Goal: Task Accomplishment & Management: Manage account settings

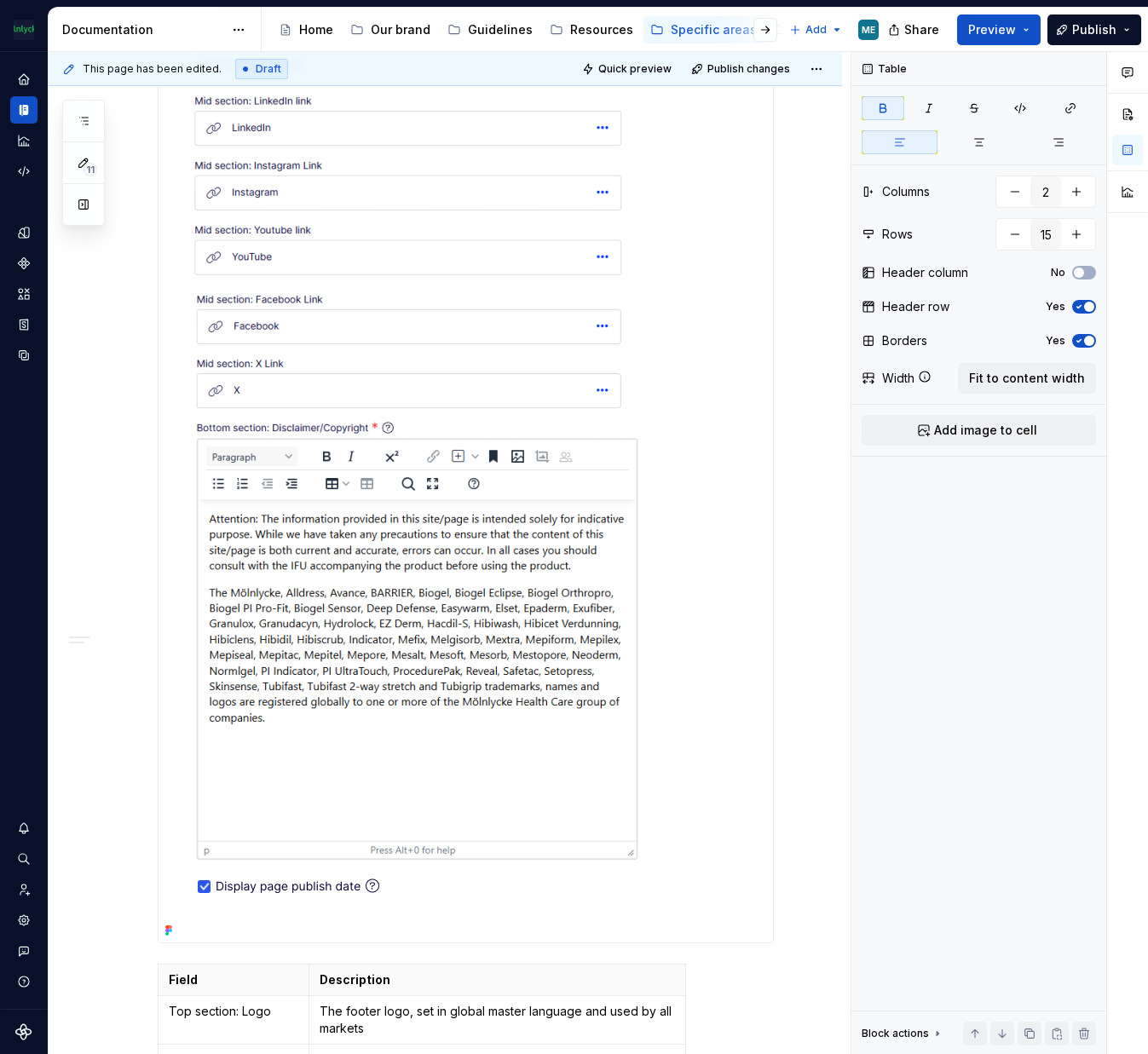
scroll to position [1875, 0]
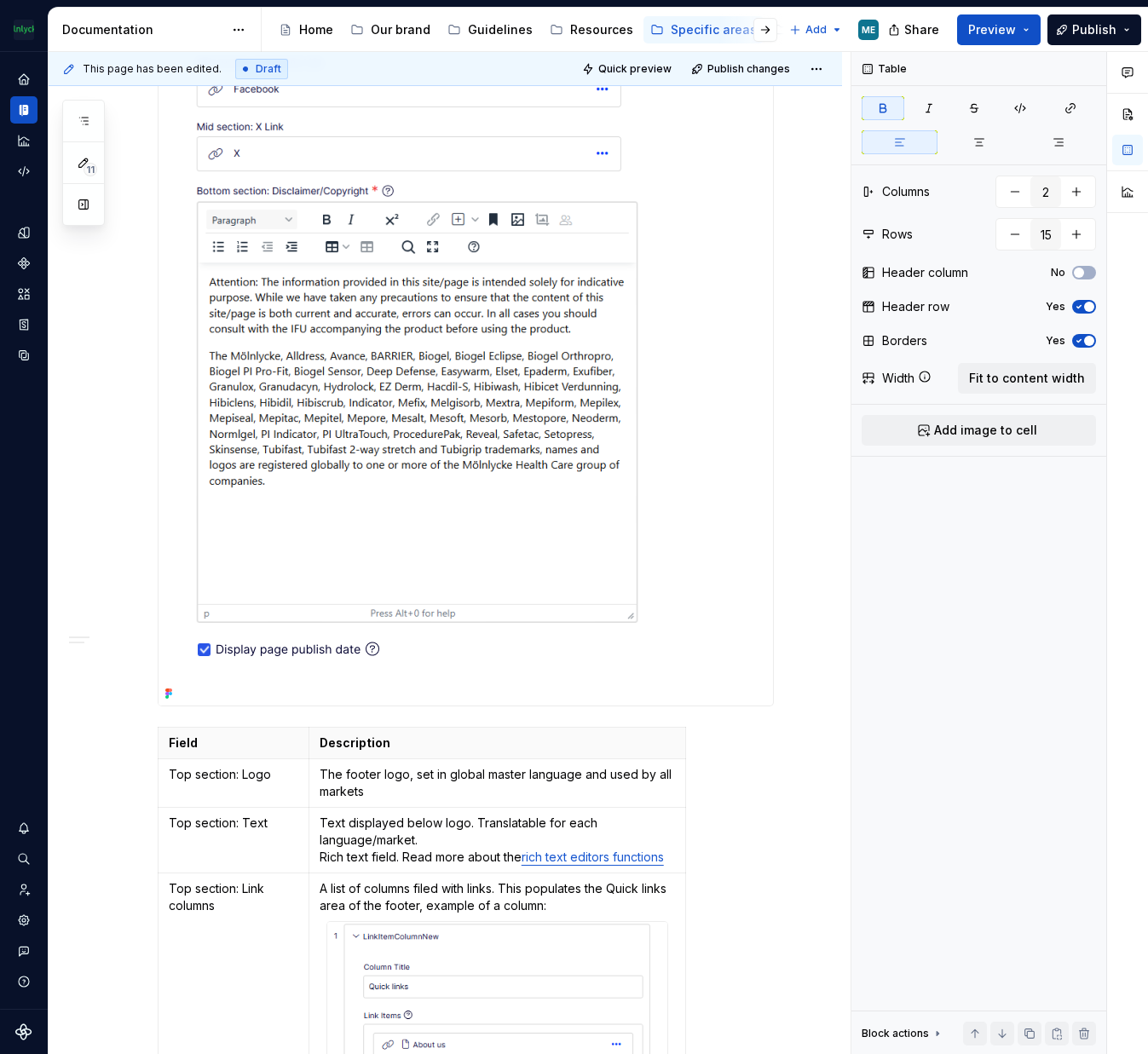
type textarea "*"
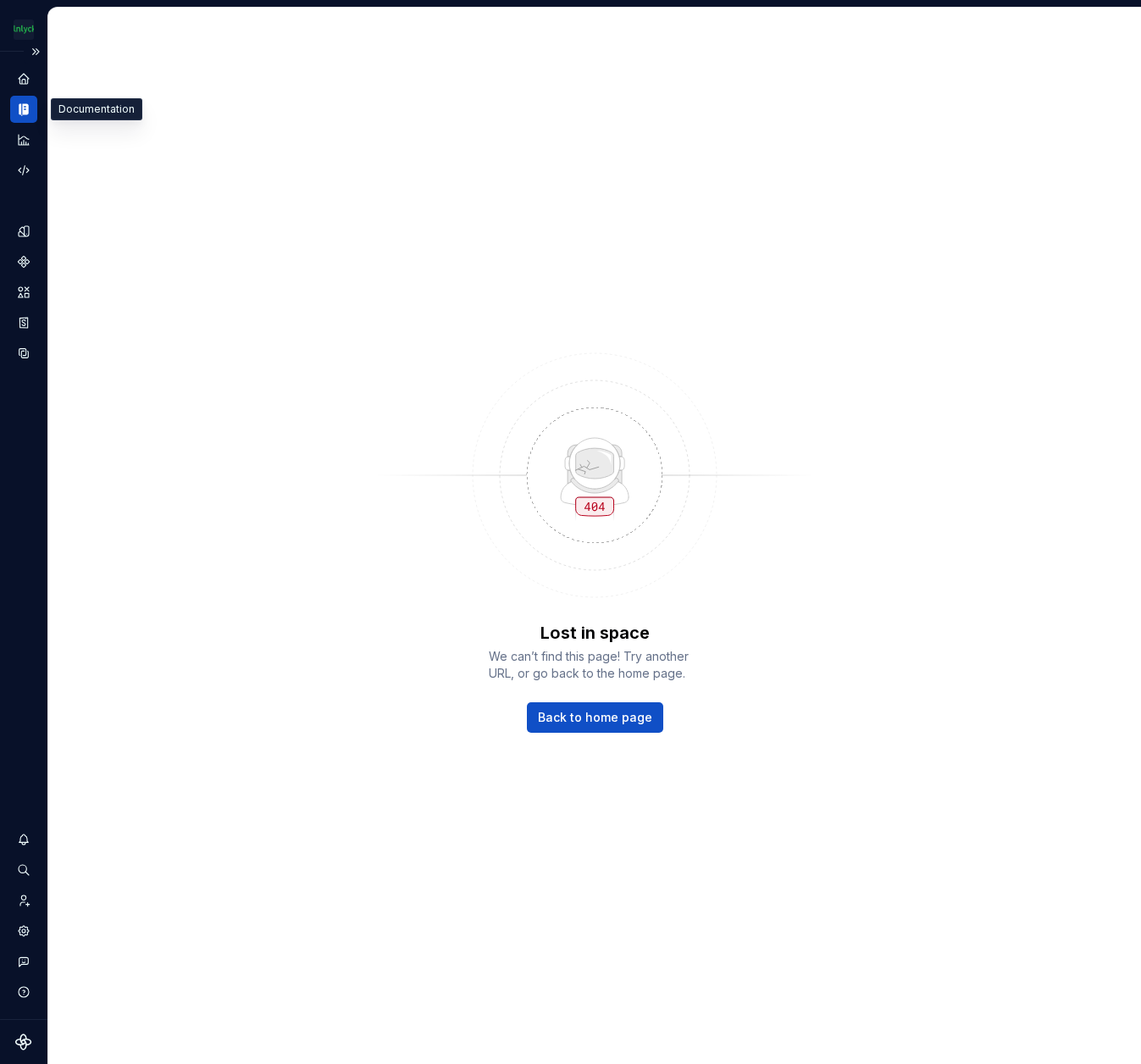
click at [19, 112] on icon "Documentation" at bounding box center [20, 111] width 4 height 12
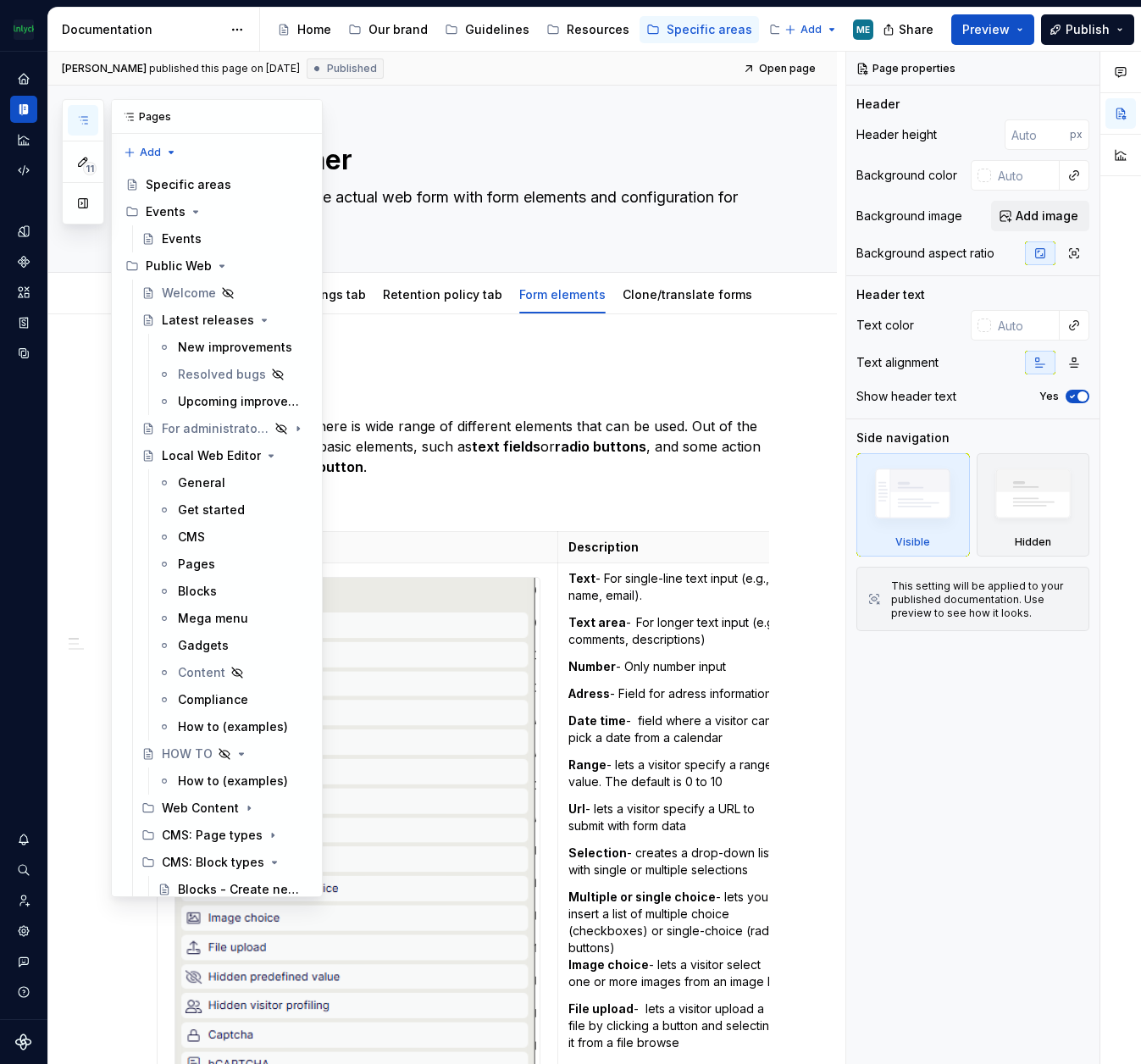
click at [89, 120] on icon "button" at bounding box center [82, 119] width 13 height 13
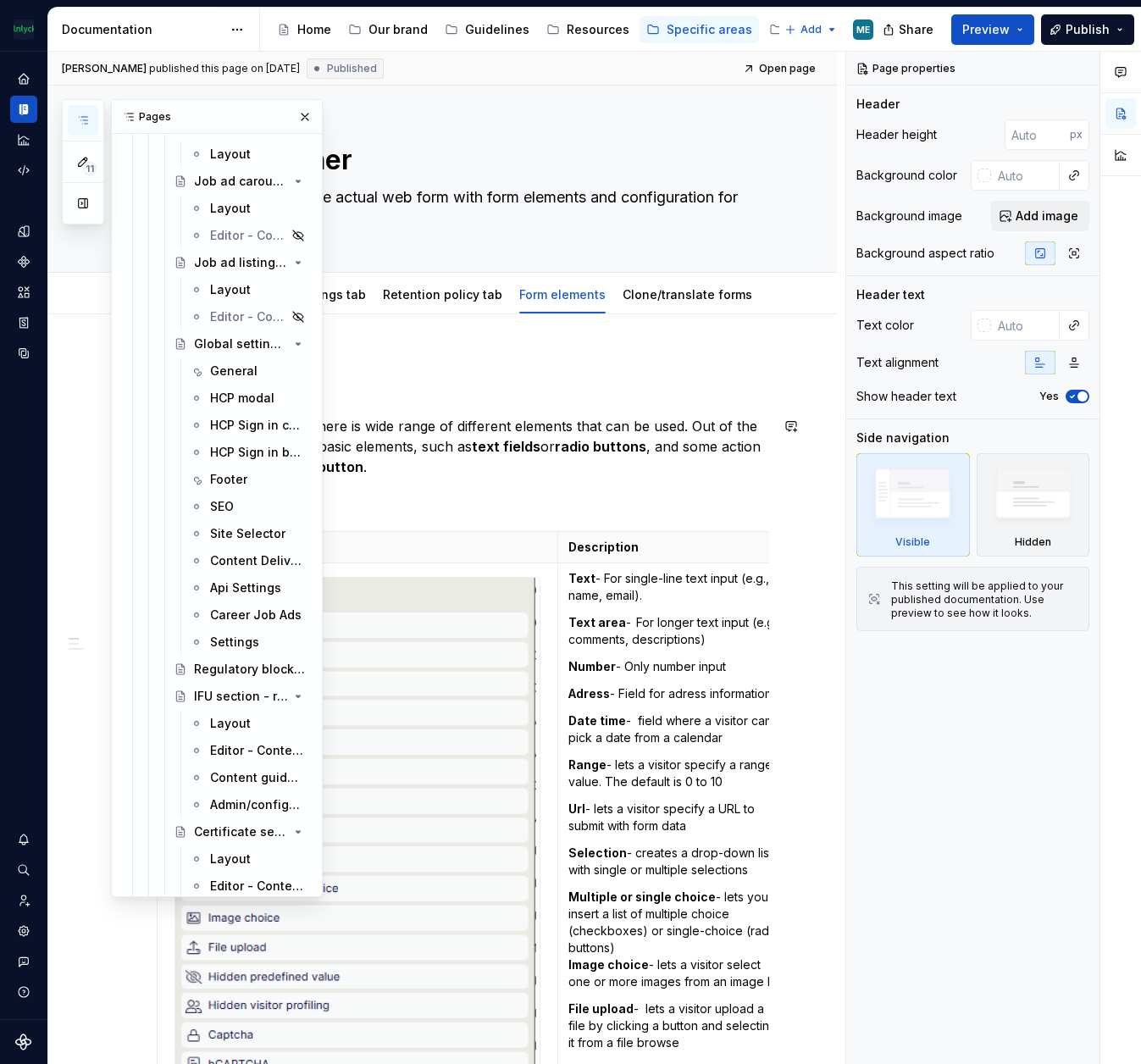
scroll to position [4319, 0]
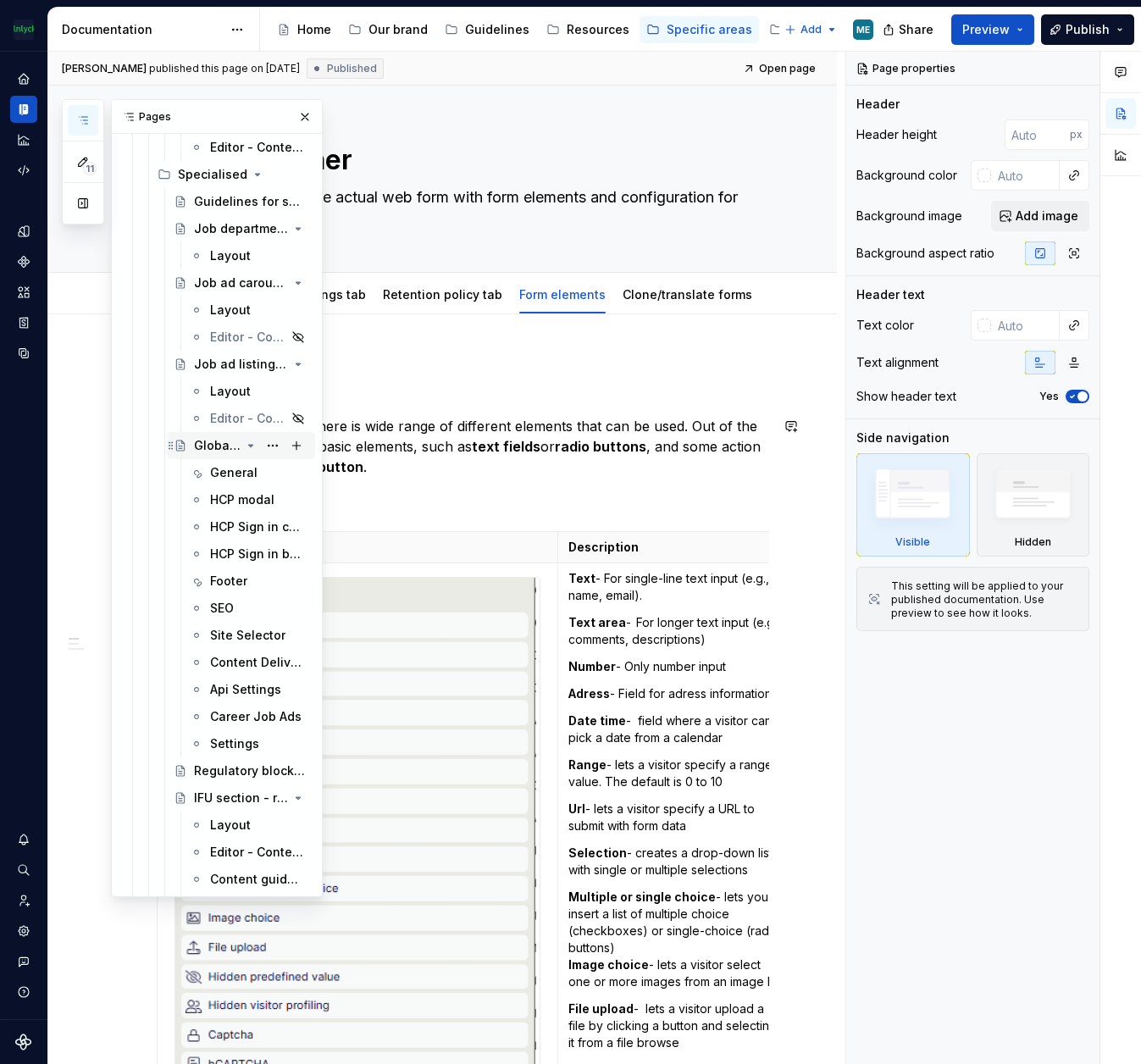
click at [225, 453] on div "Global settings block" at bounding box center [217, 445] width 46 height 17
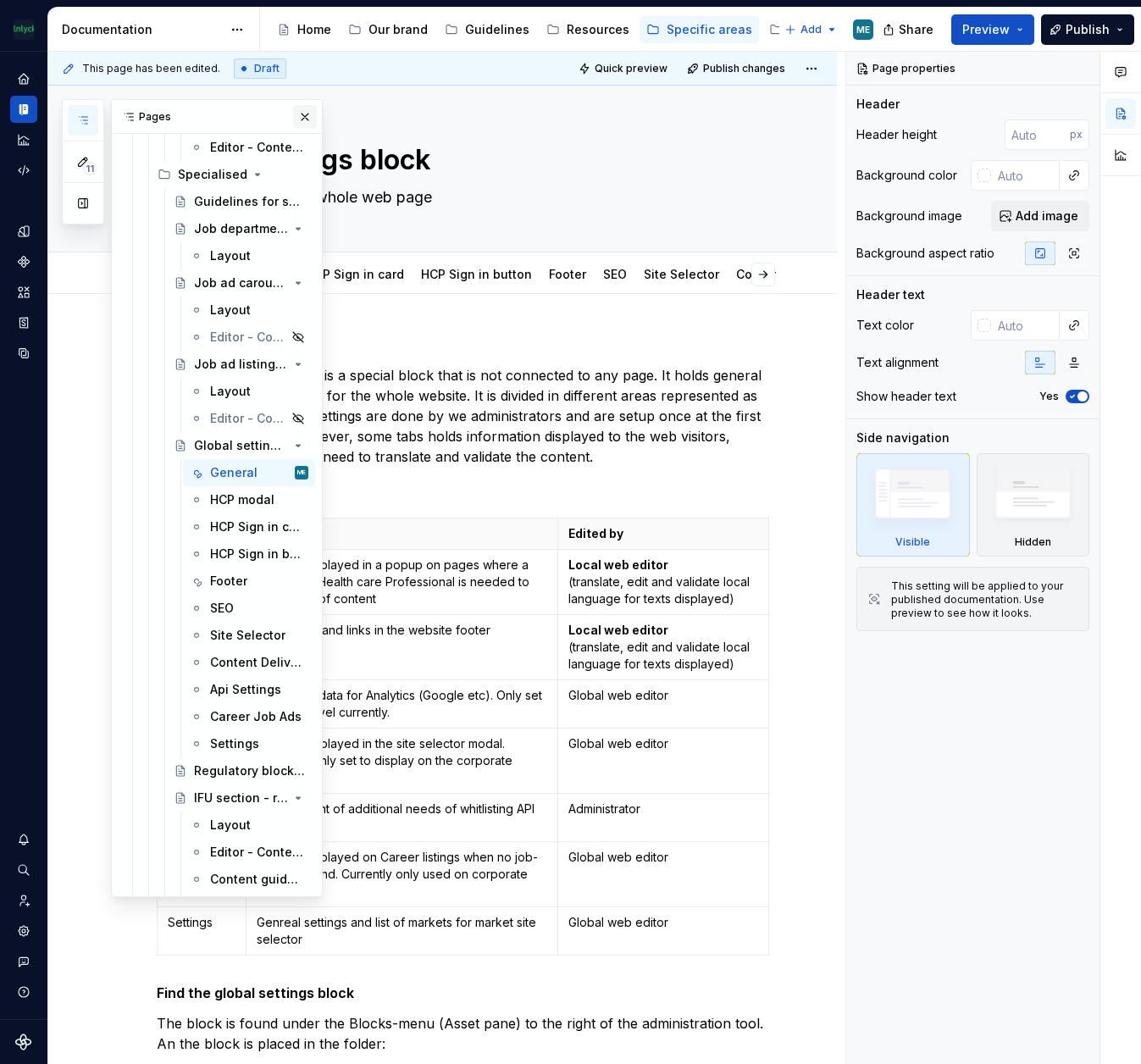
click at [296, 112] on button "button" at bounding box center [304, 117] width 24 height 24
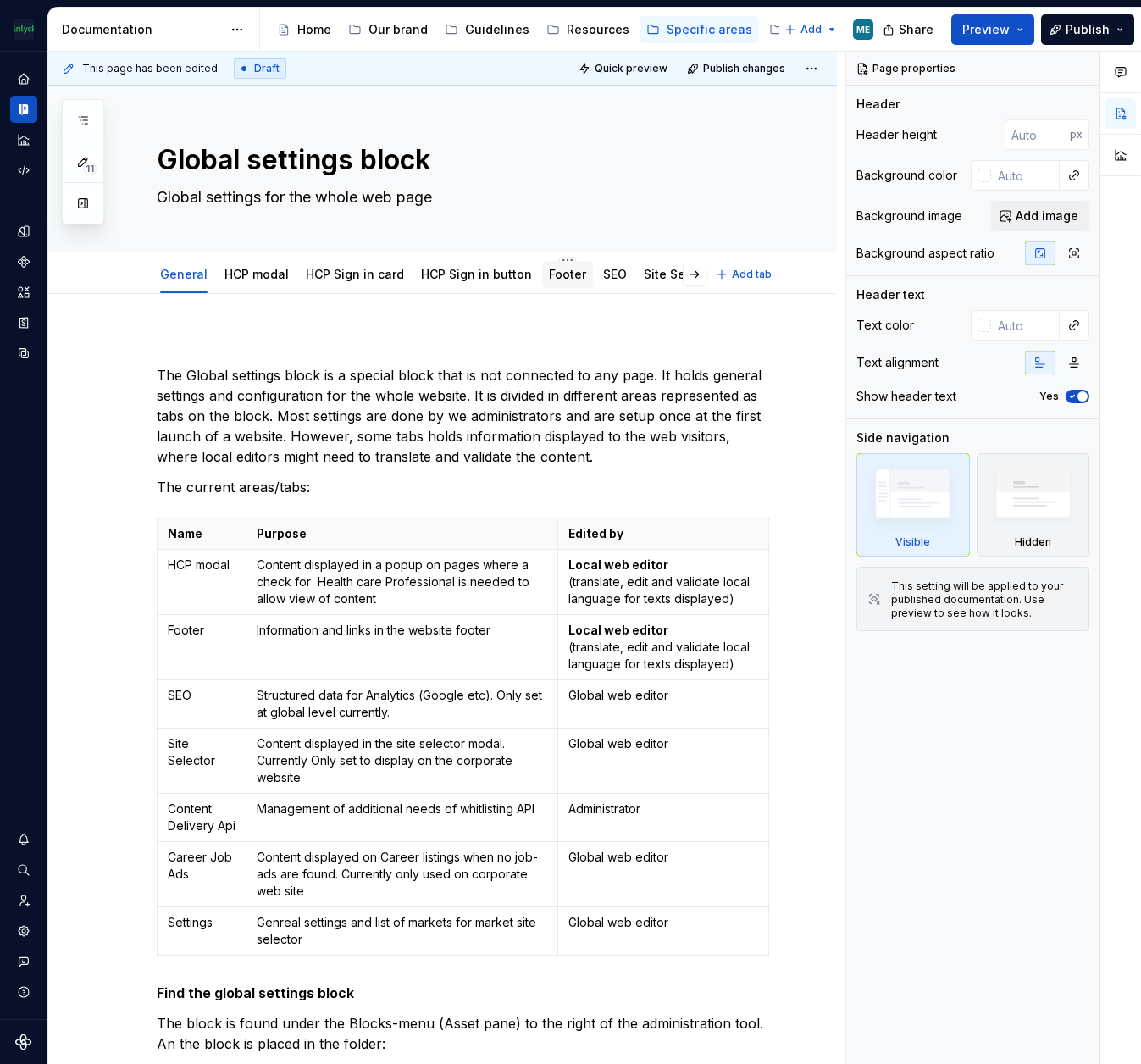
click at [560, 273] on link "Footer" at bounding box center [567, 274] width 37 height 14
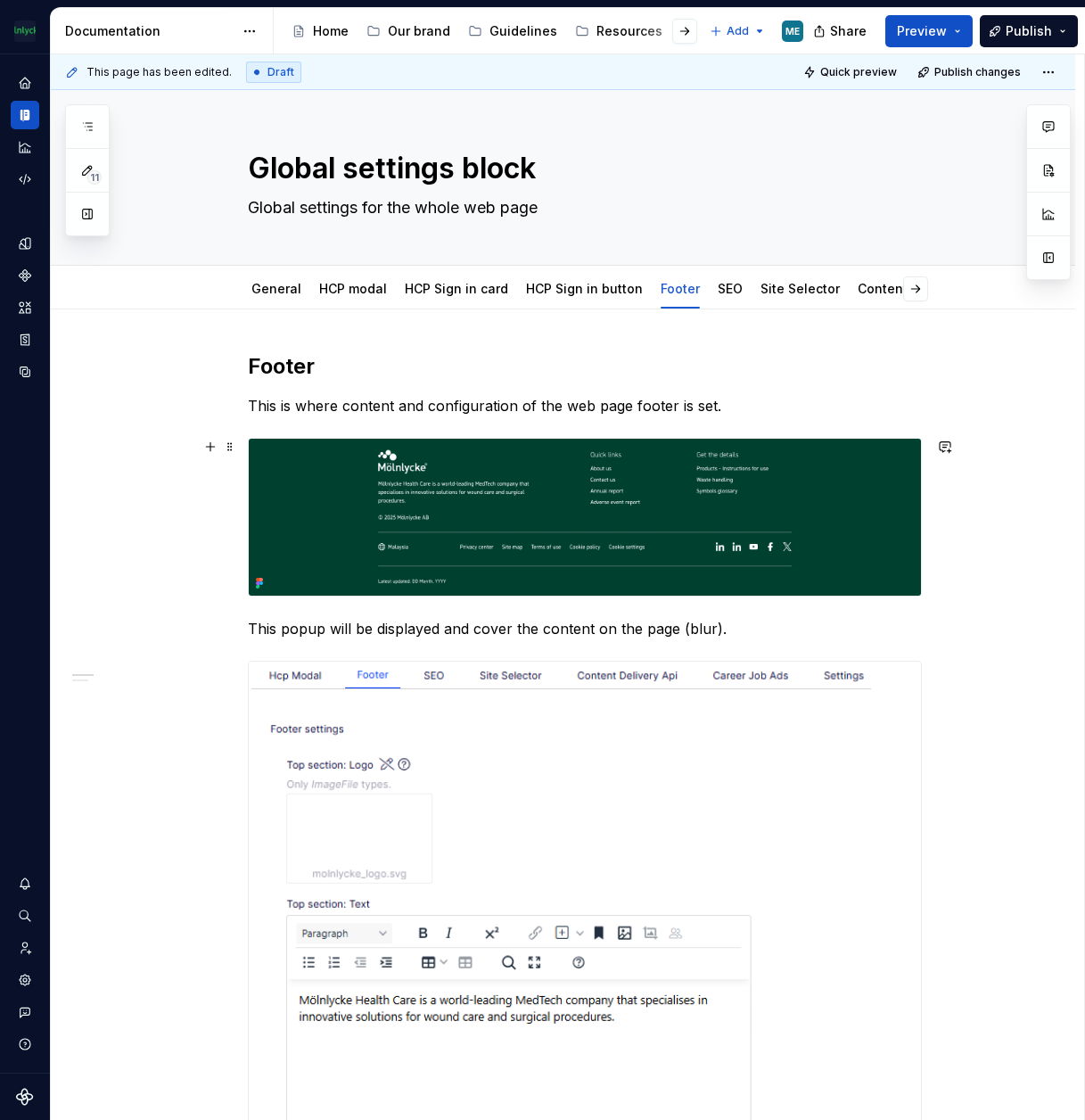
drag, startPoint x: 1026, startPoint y: 544, endPoint x: 1073, endPoint y: 542, distance: 47.0
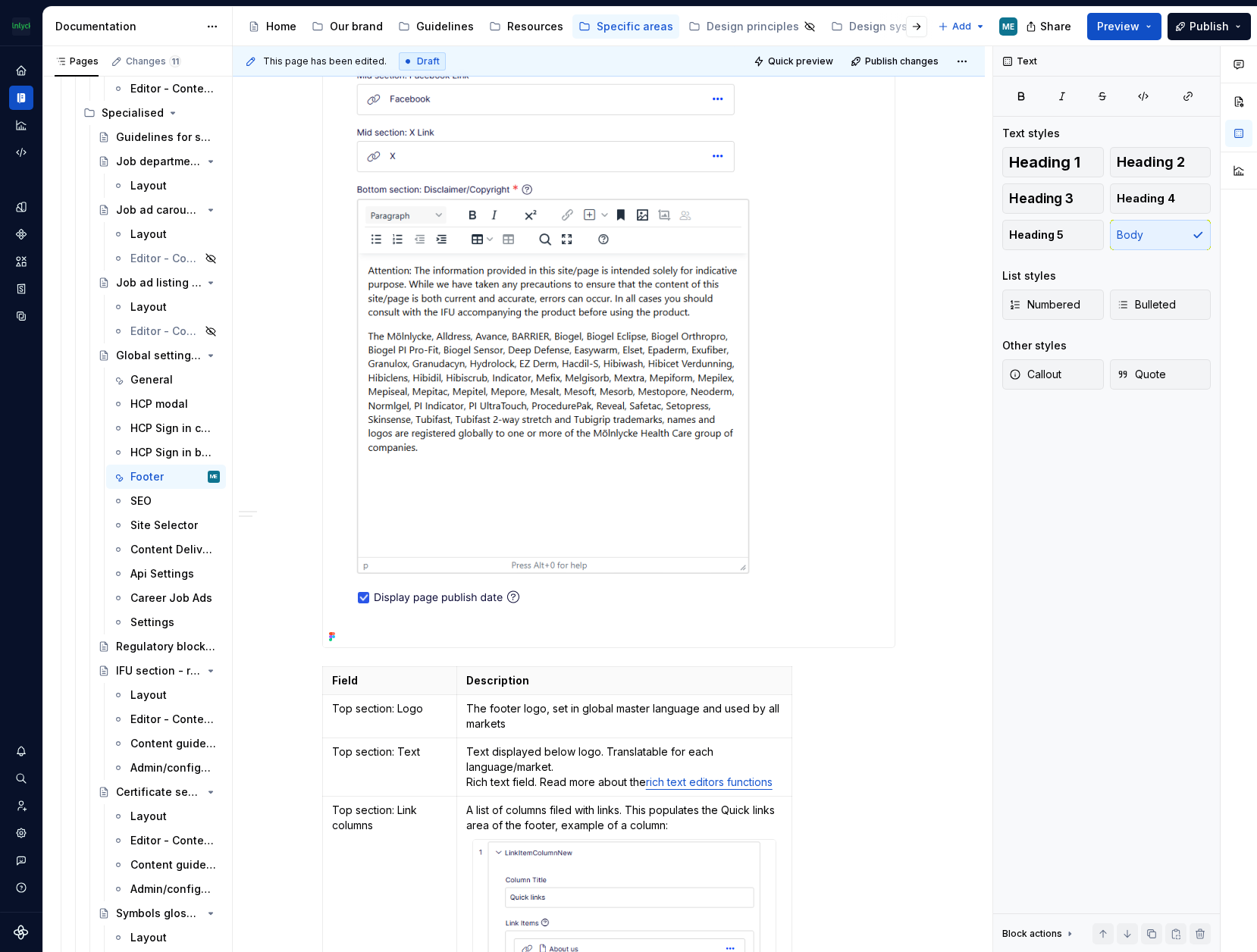
scroll to position [1592, 0]
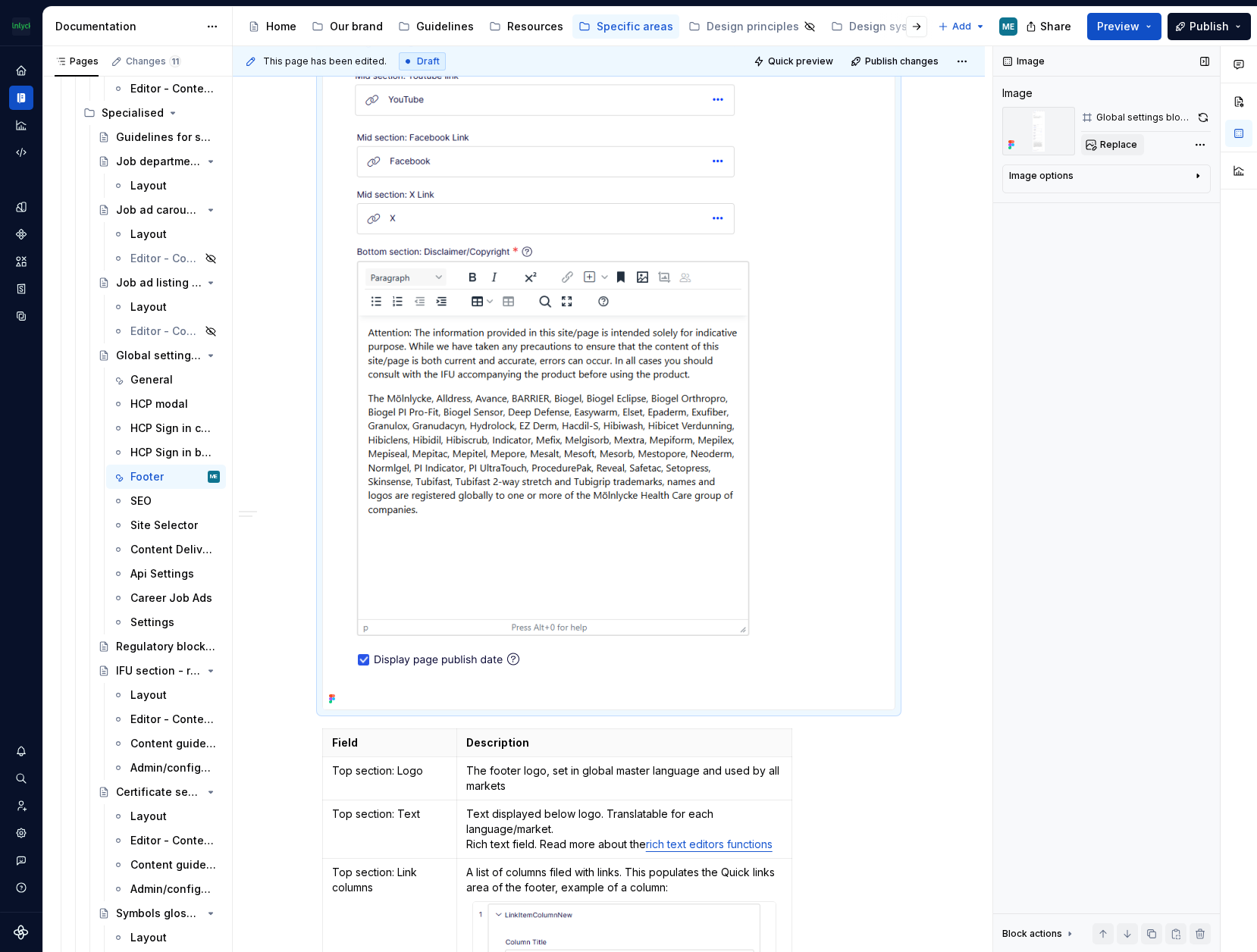
click at [1021, 144] on span "Replace" at bounding box center [1118, 144] width 37 height 12
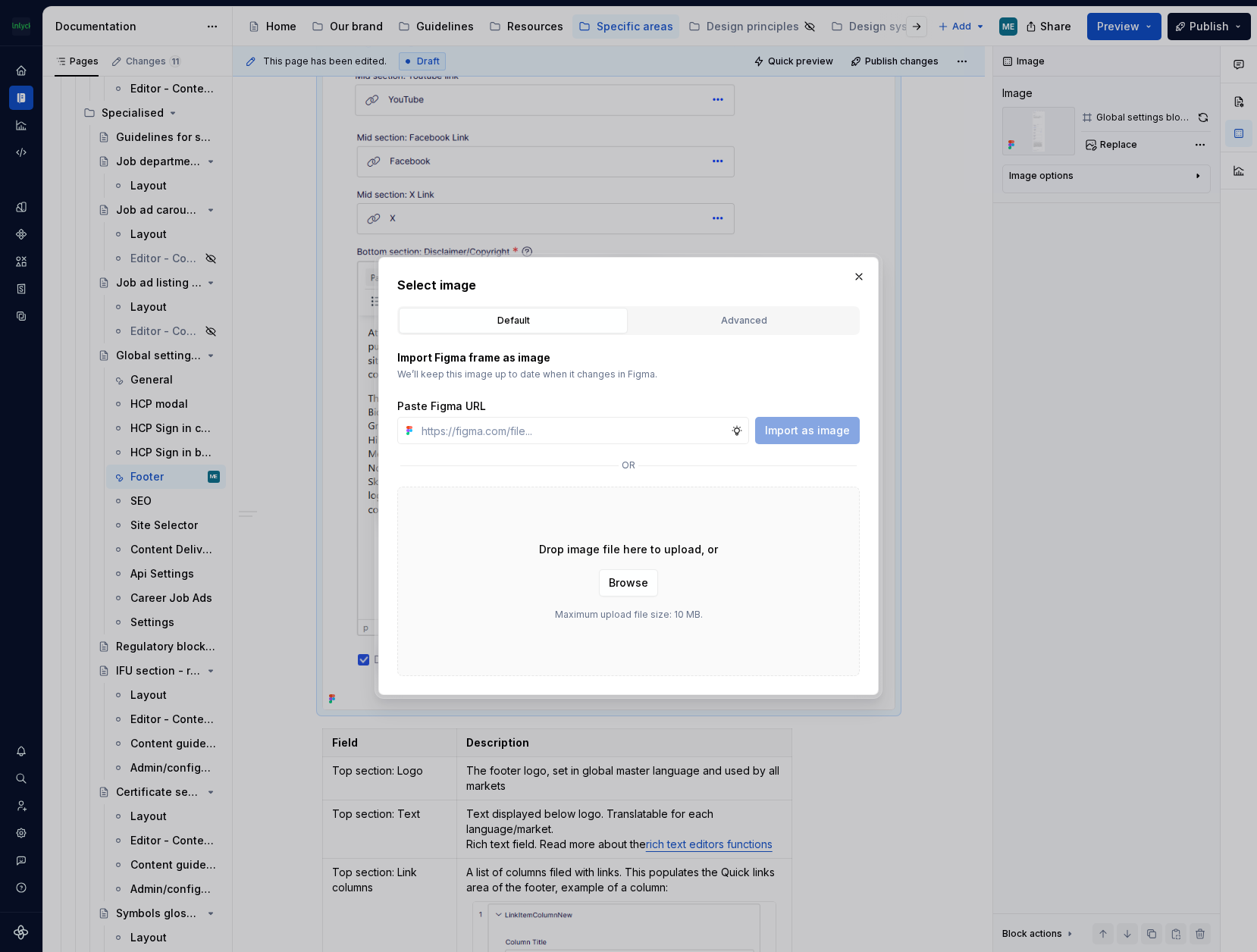
type textarea "*"
click at [755, 319] on div "Advanced" at bounding box center [744, 320] width 218 height 15
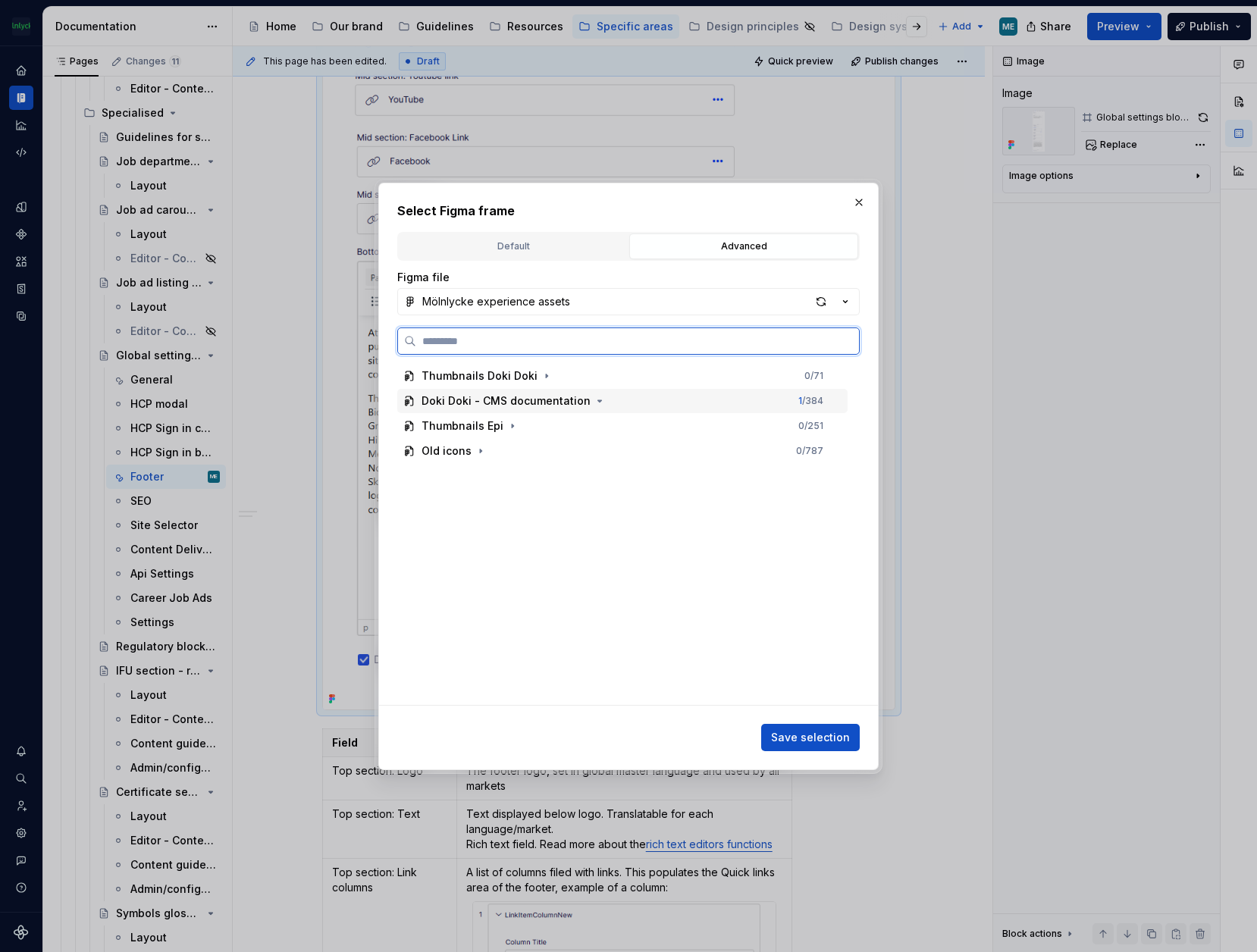
click at [533, 405] on div "Doki Doki - CMS documentation" at bounding box center [506, 400] width 169 height 15
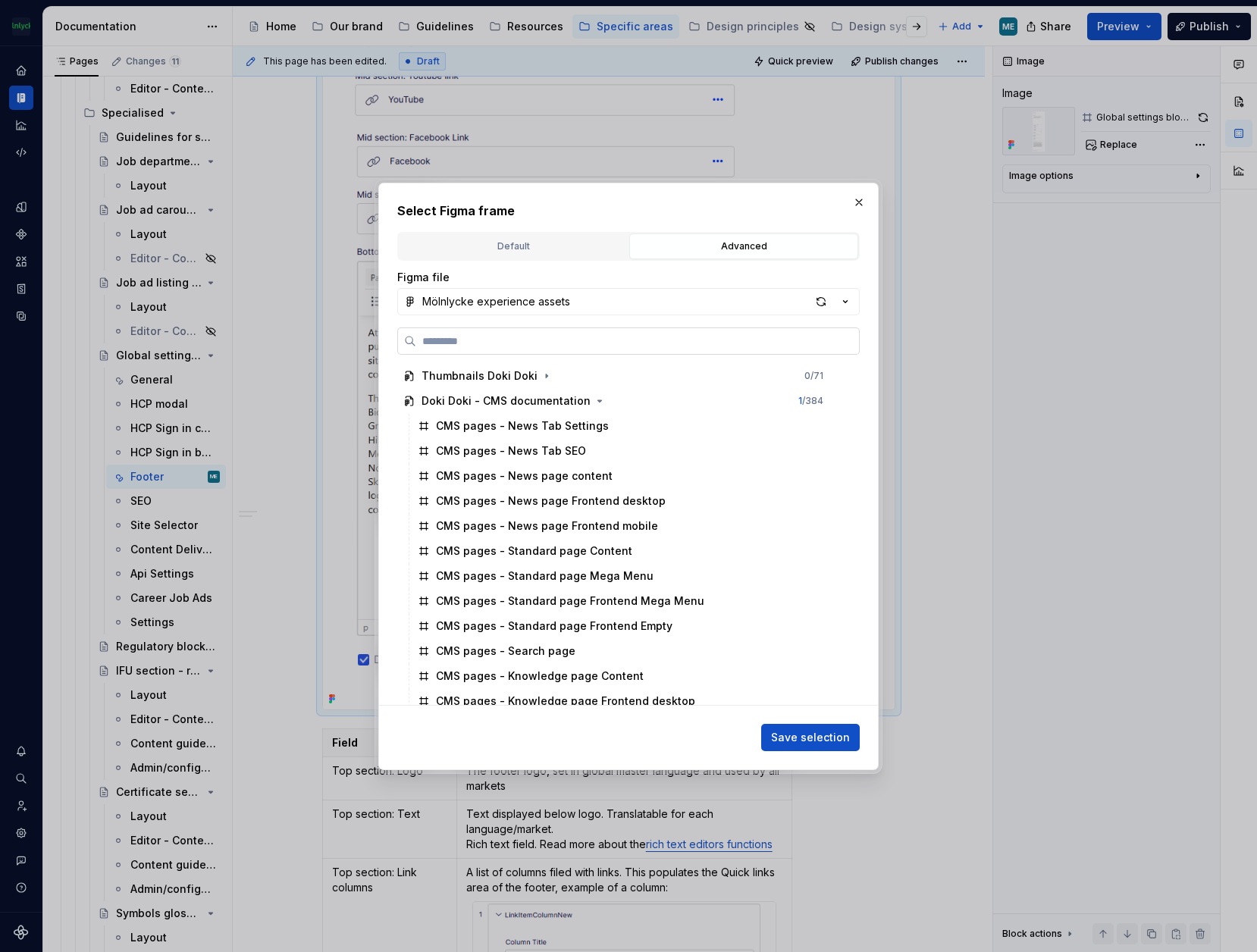
click at [572, 347] on input "search" at bounding box center [638, 341] width 443 height 15
type input "*********"
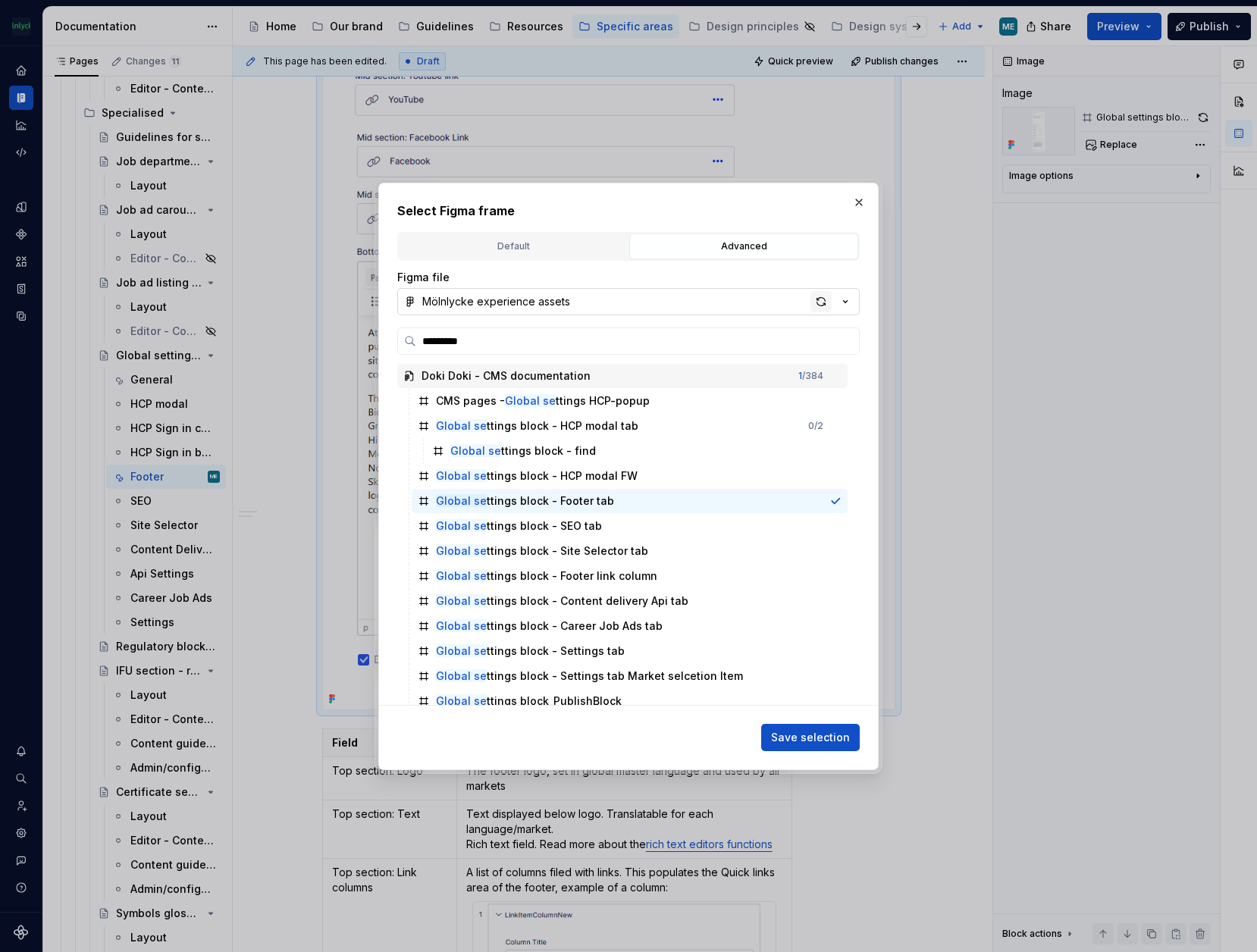
click at [824, 299] on div "button" at bounding box center [820, 301] width 21 height 21
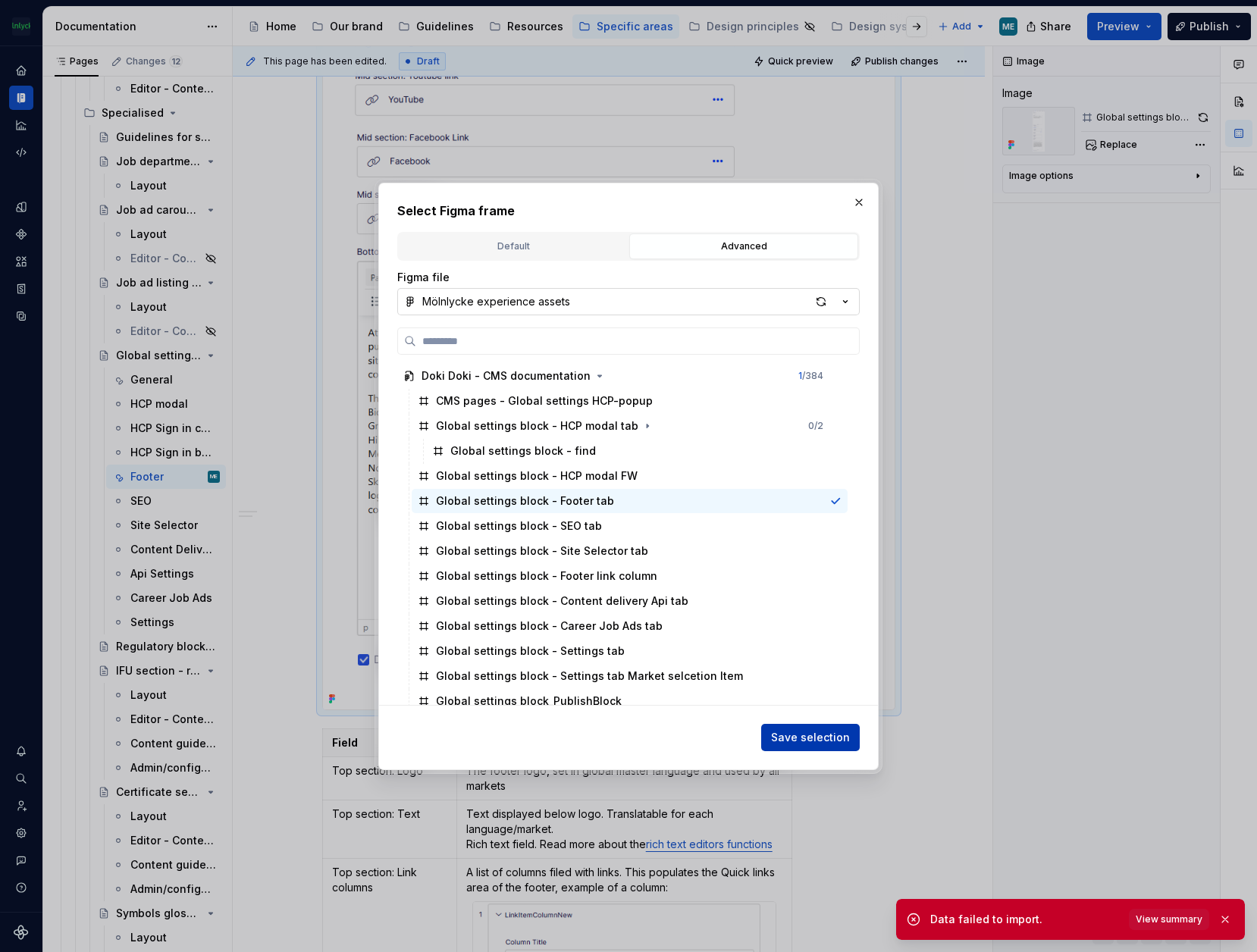
click at [820, 735] on span "Save selection" at bounding box center [810, 737] width 79 height 15
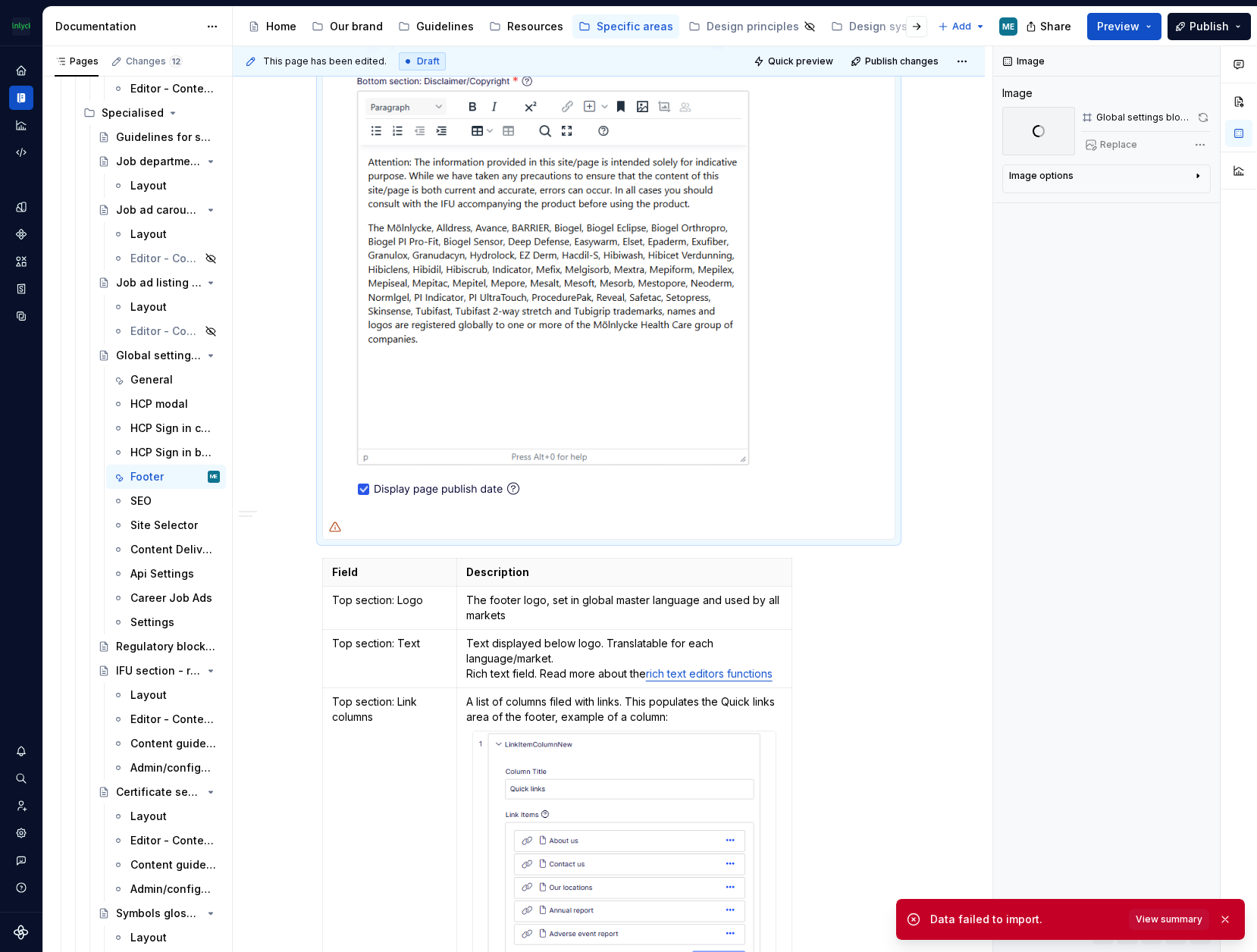
scroll to position [1727, 0]
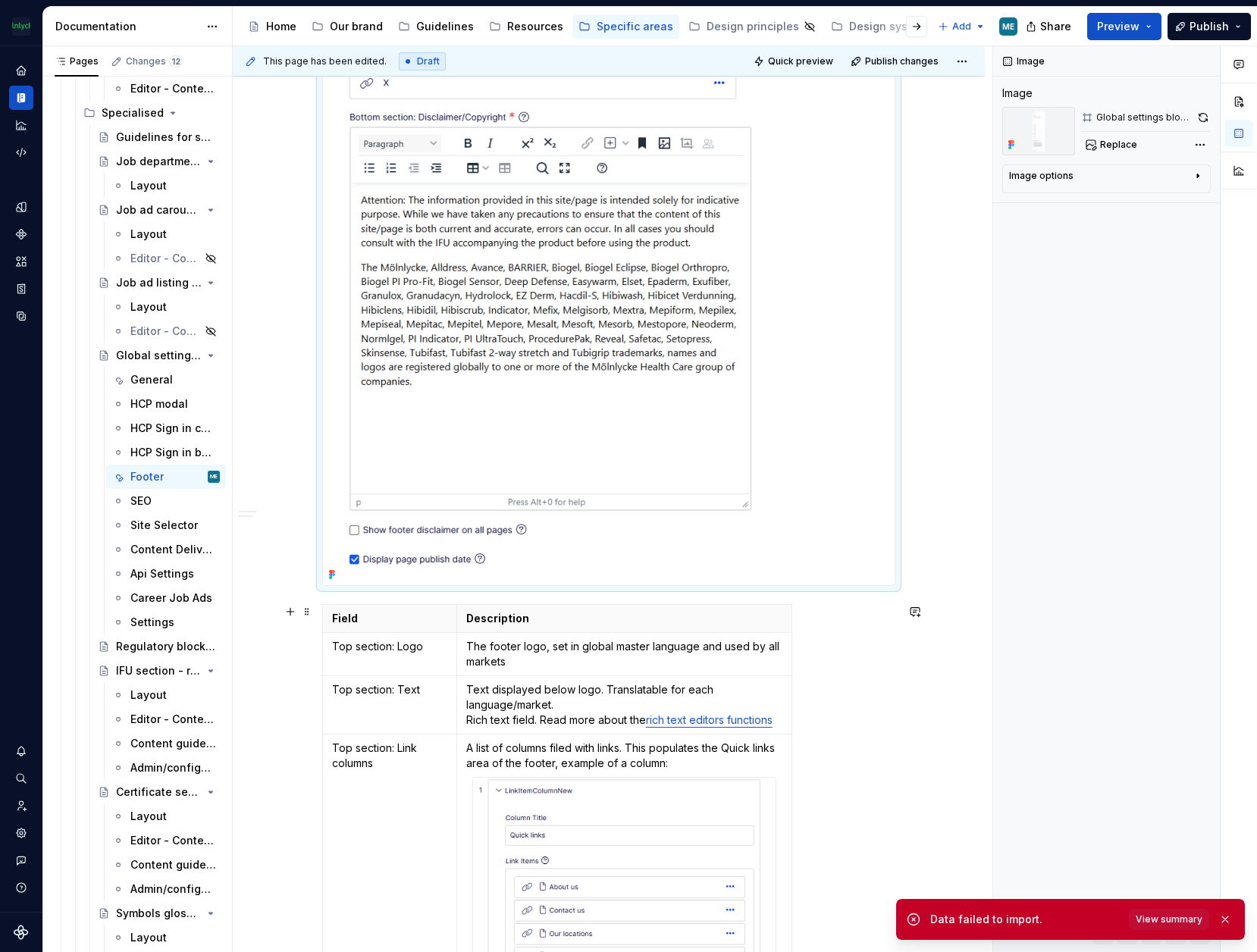
click at [931, 742] on div "Footer This is where content and configuration of the web page footer is set. T…" at bounding box center [608, 942] width 752 height 4813
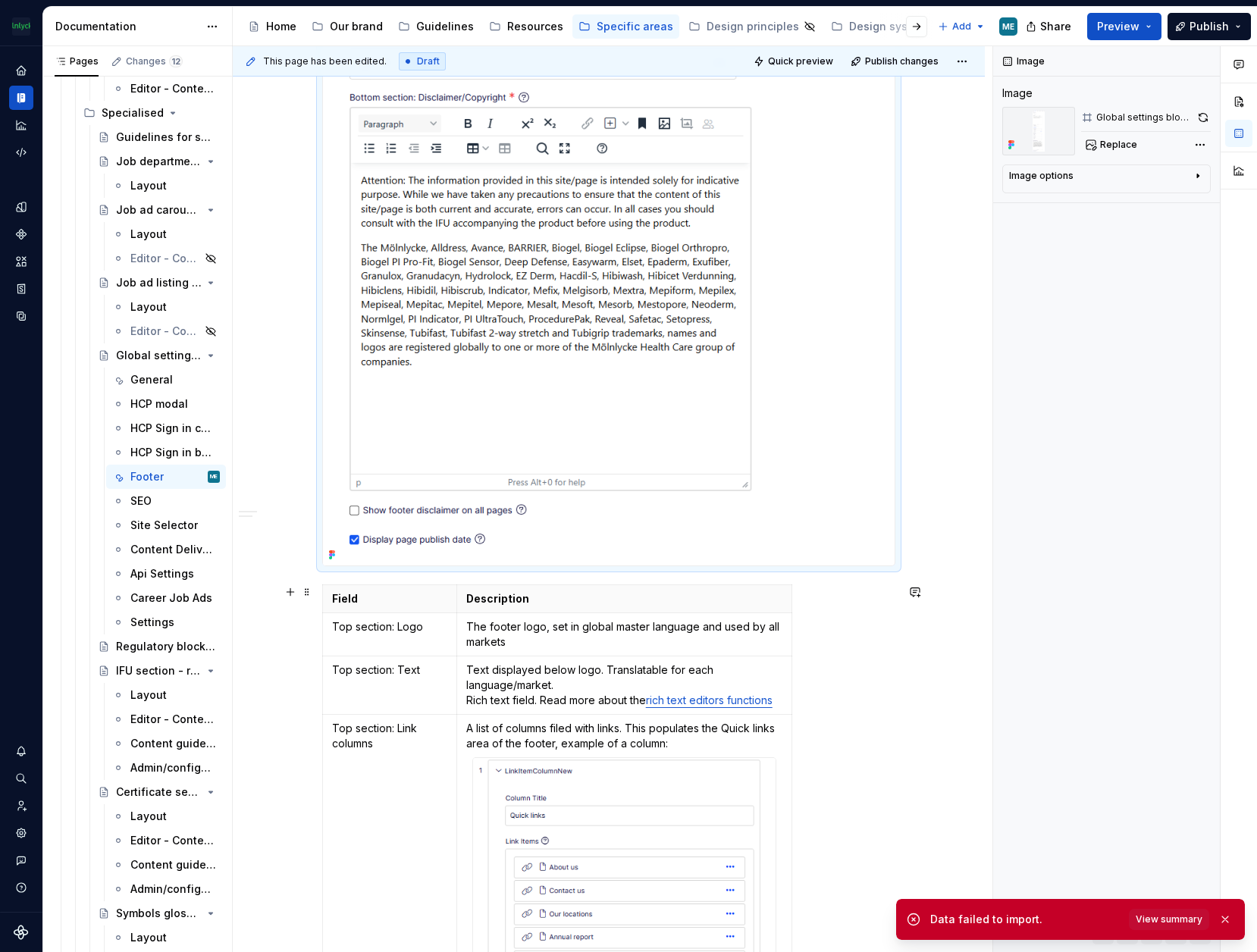
scroll to position [1652, 0]
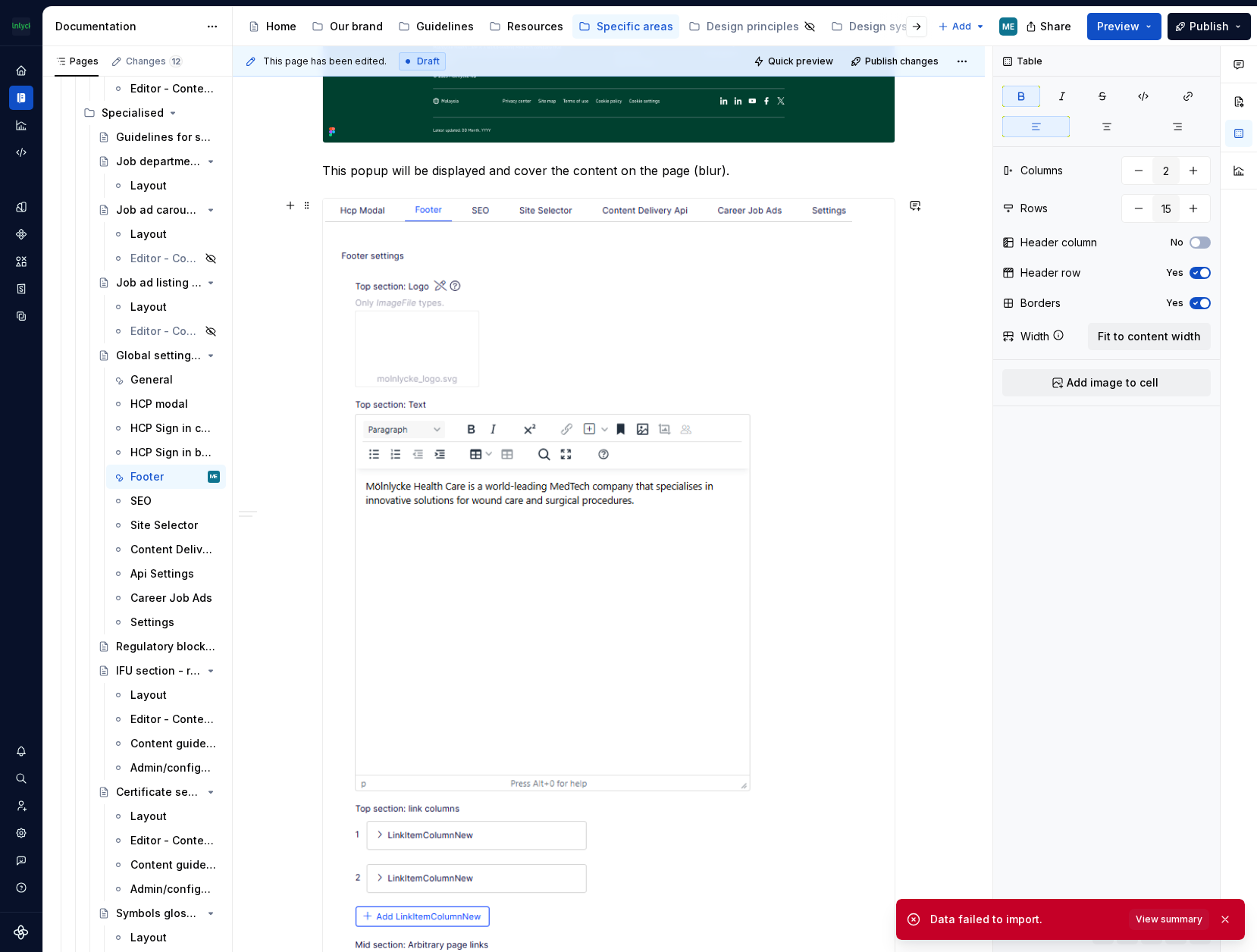
scroll to position [0, 0]
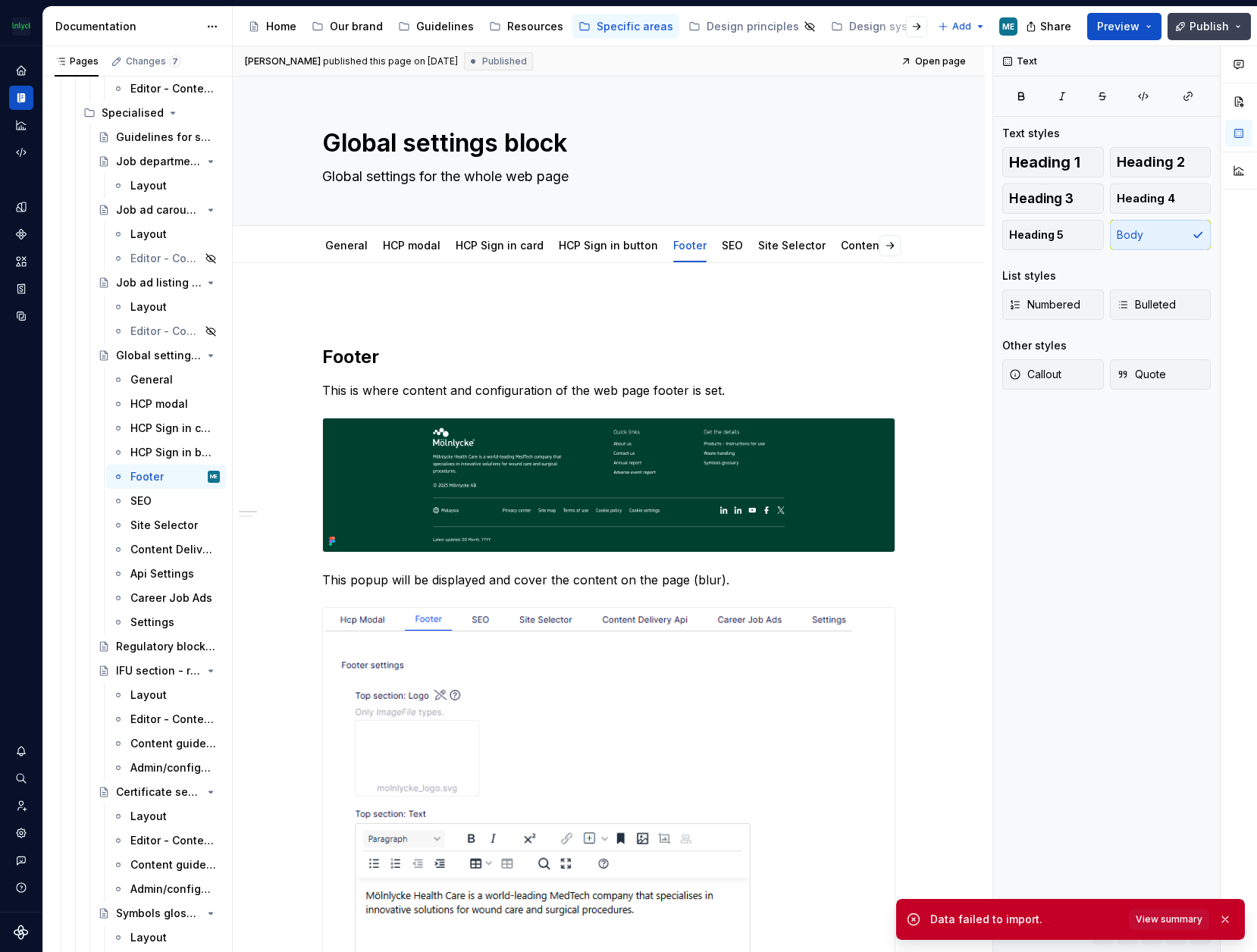
type textarea "*"
